Goal: Task Accomplishment & Management: Complete application form

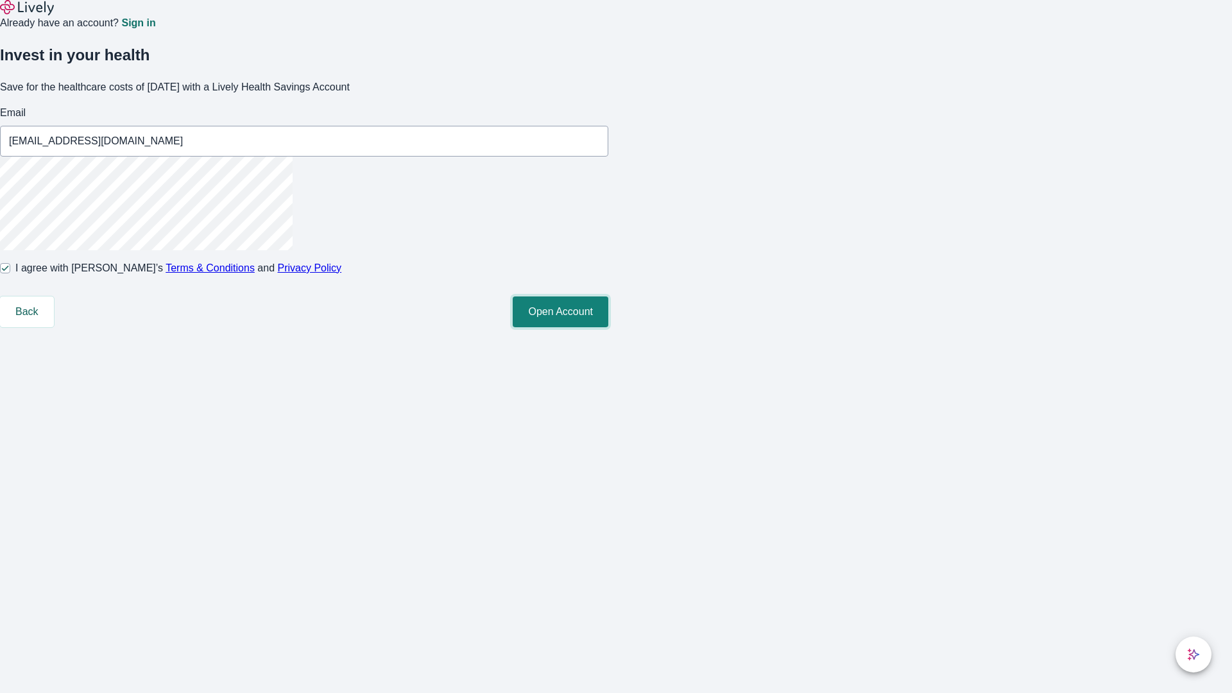
click at [609, 327] on button "Open Account" at bounding box center [561, 312] width 96 height 31
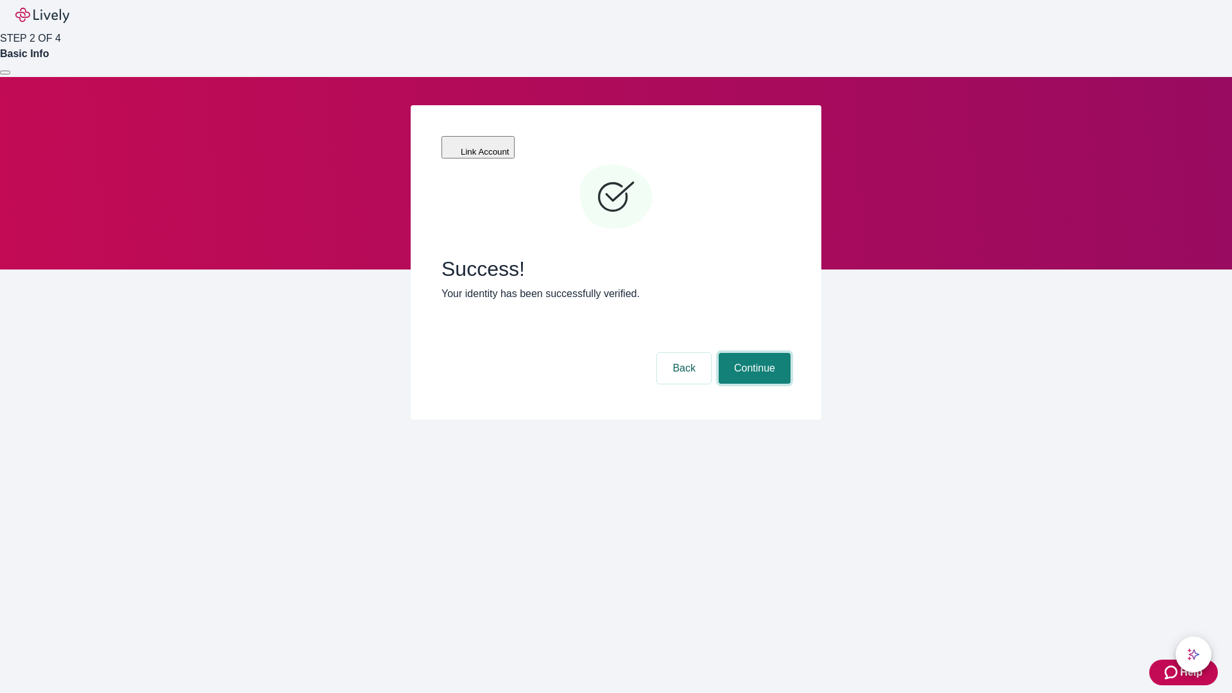
click at [753, 353] on button "Continue" at bounding box center [755, 368] width 72 height 31
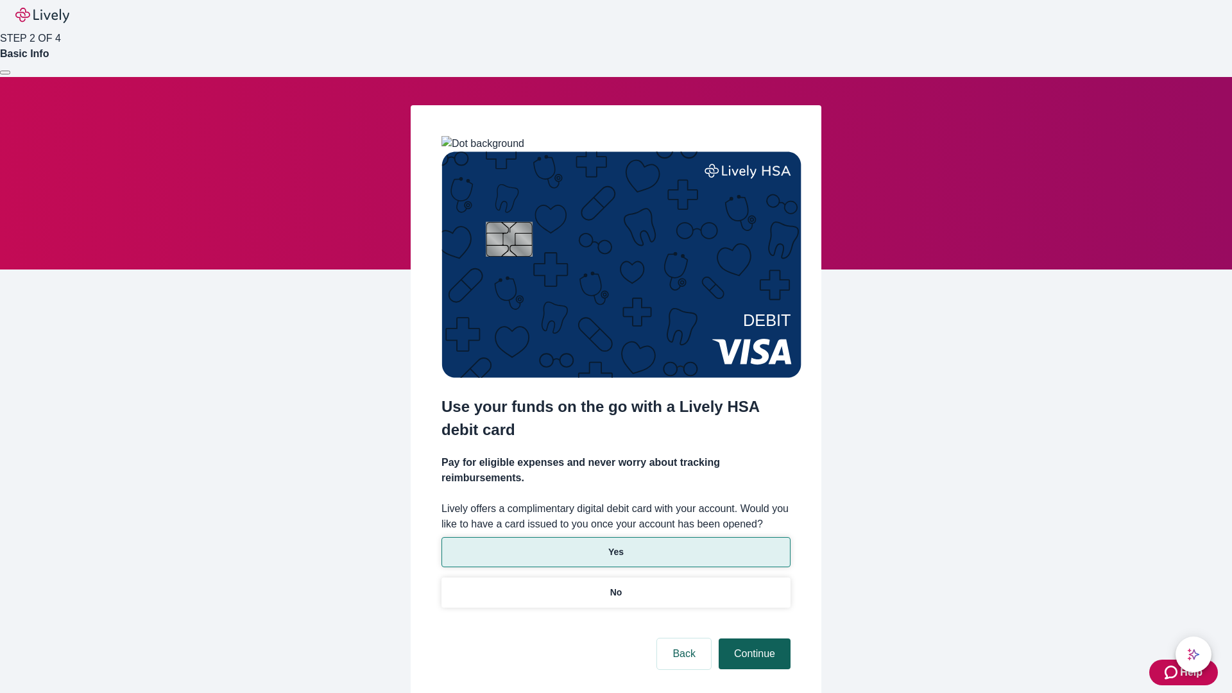
click at [616, 546] on p "Yes" at bounding box center [616, 552] width 15 height 13
click at [753, 639] on button "Continue" at bounding box center [755, 654] width 72 height 31
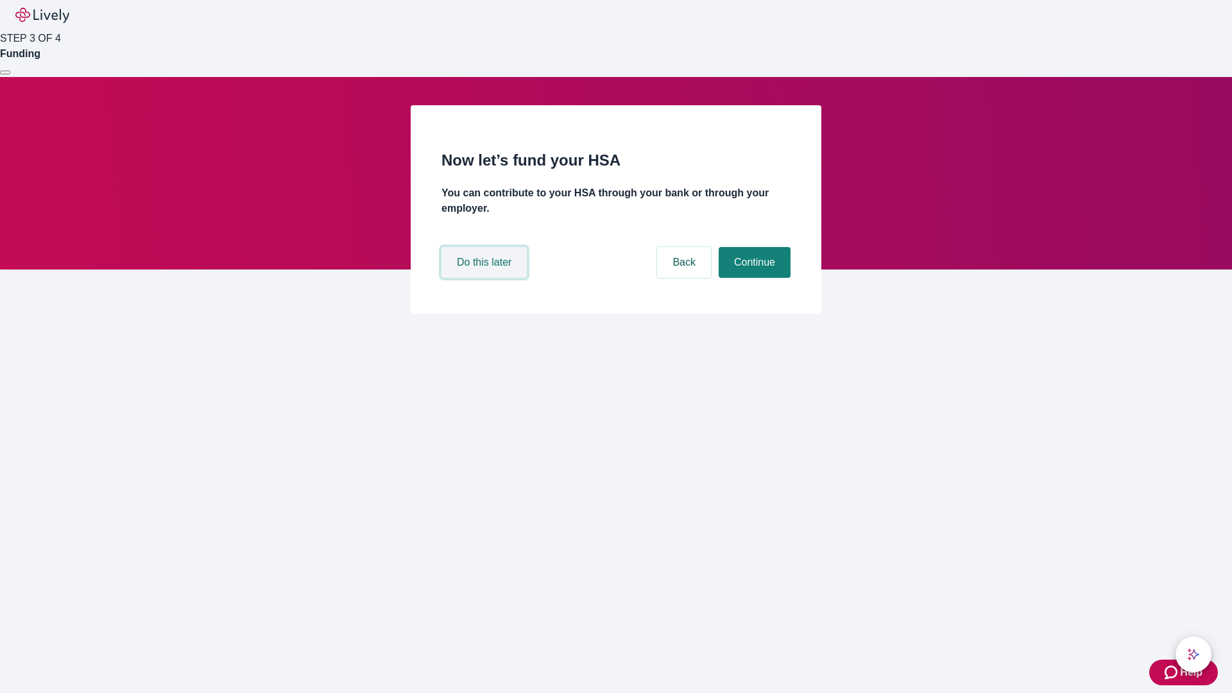
click at [486, 278] on button "Do this later" at bounding box center [484, 262] width 85 height 31
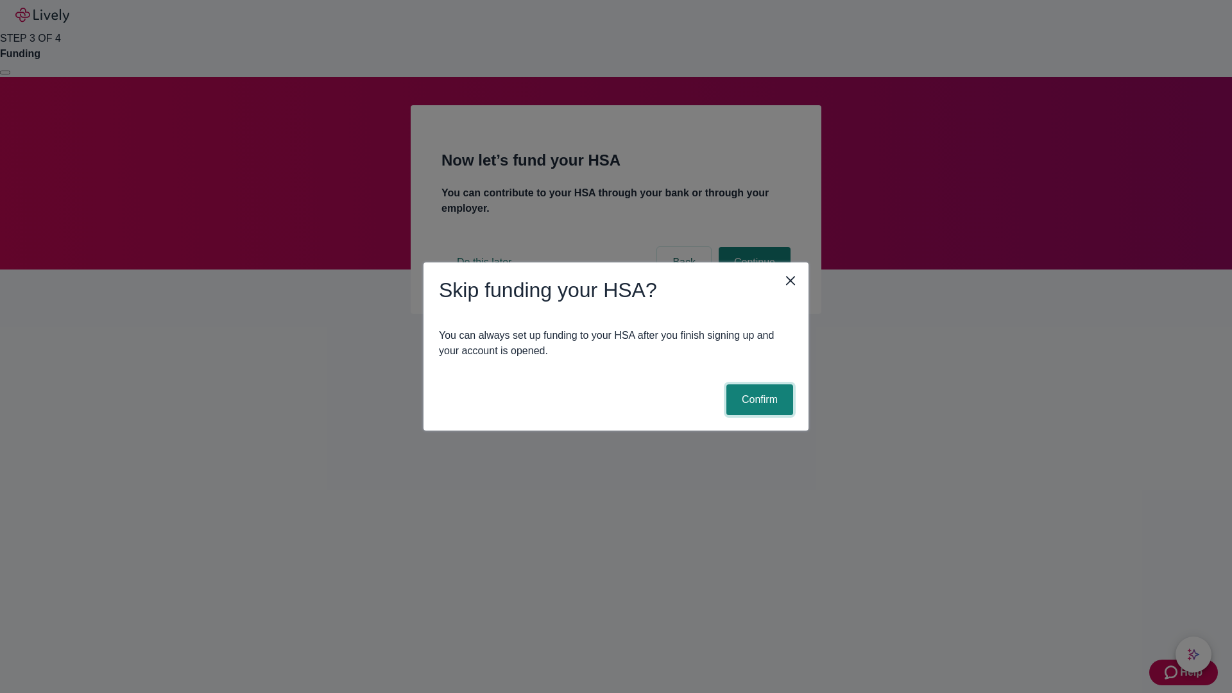
click at [758, 400] on button "Confirm" at bounding box center [760, 399] width 67 height 31
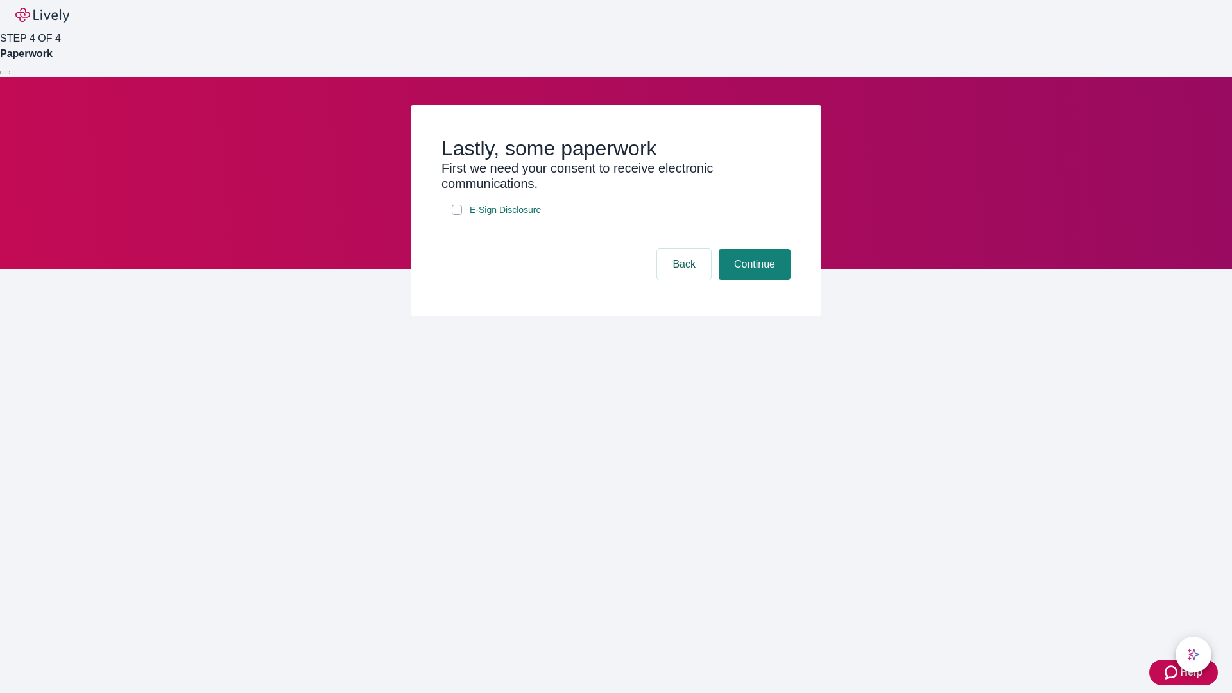
click at [457, 215] on input "E-Sign Disclosure" at bounding box center [457, 210] width 10 height 10
checkbox input "true"
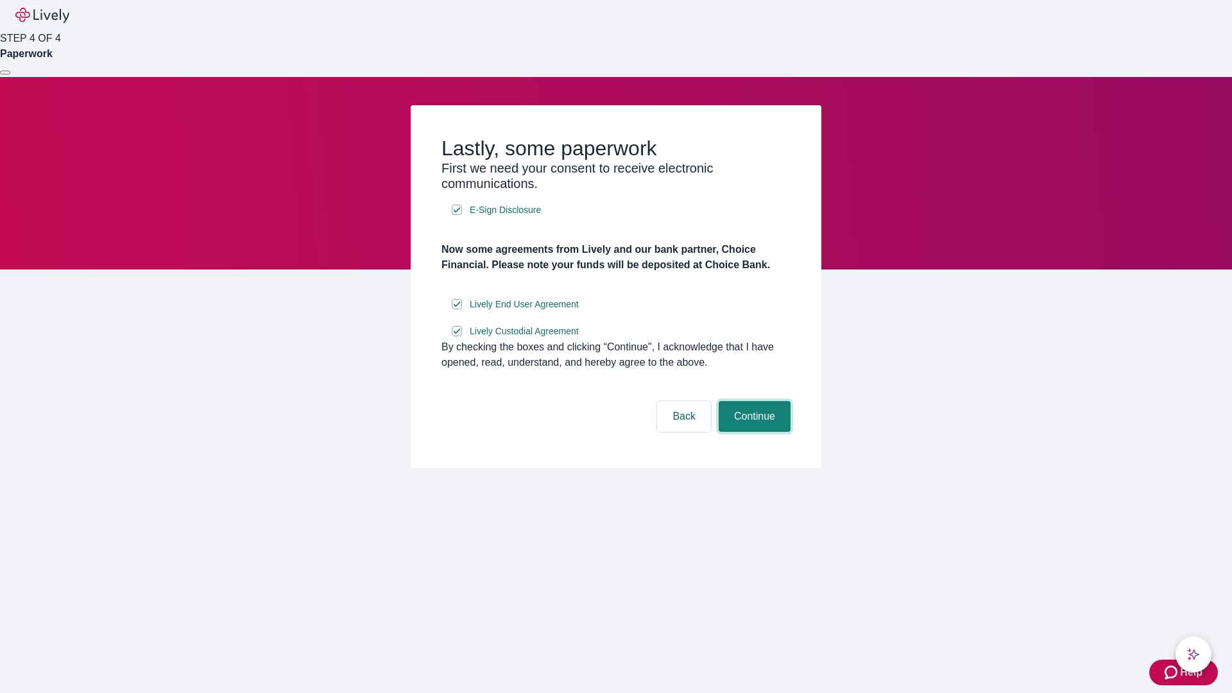
click at [753, 432] on button "Continue" at bounding box center [755, 416] width 72 height 31
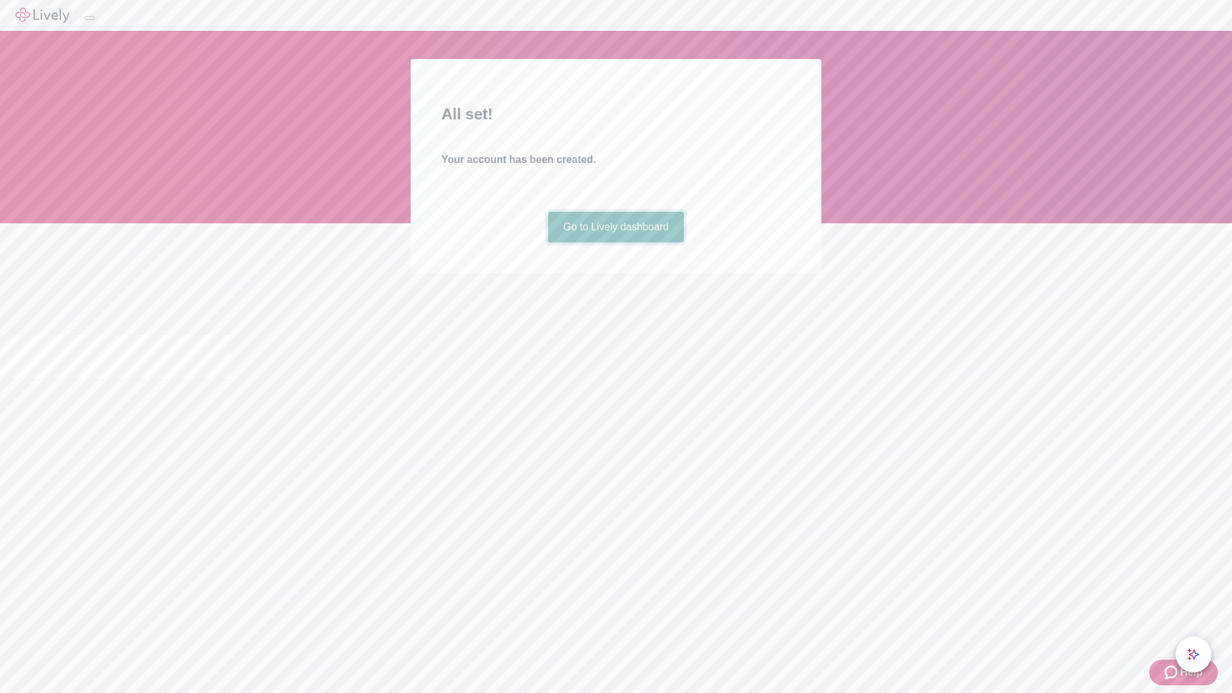
click at [616, 243] on link "Go to Lively dashboard" at bounding box center [616, 227] width 137 height 31
